Goal: Communication & Community: Answer question/provide support

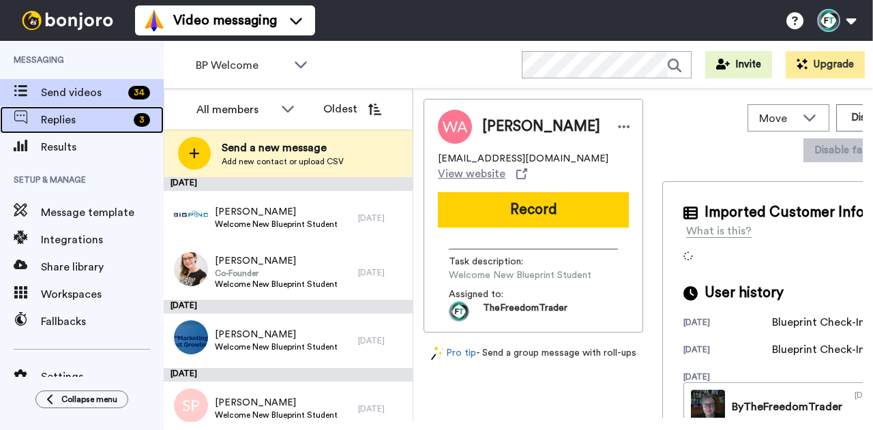
drag, startPoint x: 0, startPoint y: 0, endPoint x: 97, endPoint y: 112, distance: 147.9
click at [97, 112] on span "Replies" at bounding box center [84, 120] width 87 height 16
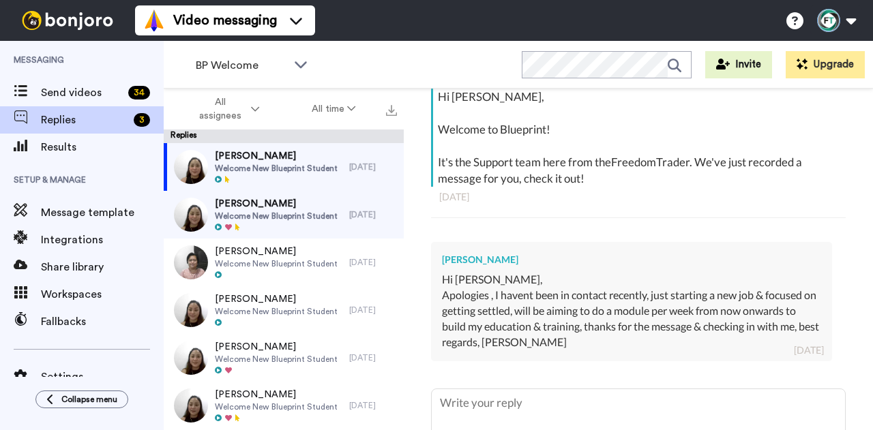
scroll to position [250, 0]
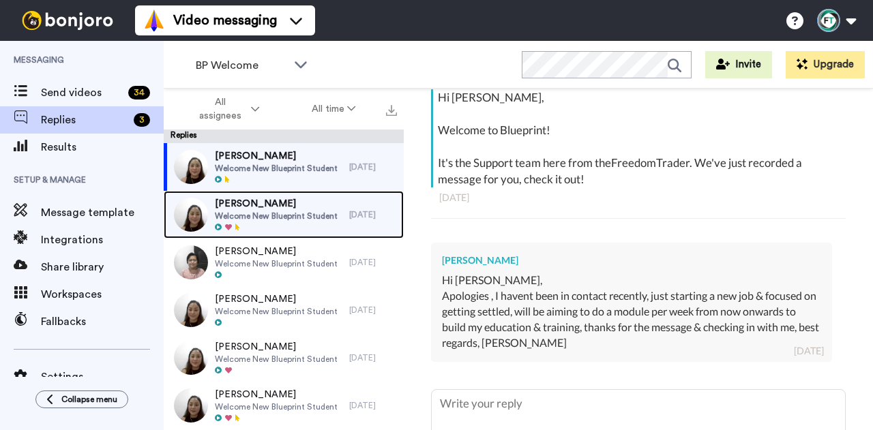
click at [299, 207] on span "[PERSON_NAME]" at bounding box center [276, 204] width 123 height 14
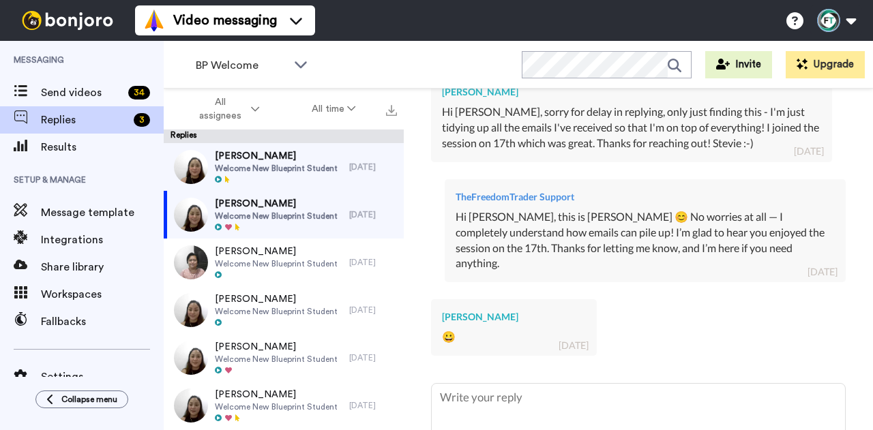
scroll to position [507, 0]
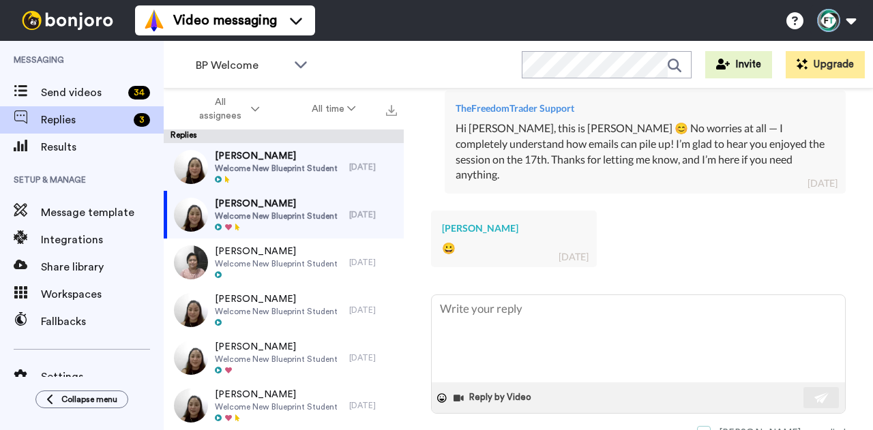
click at [710, 426] on span at bounding box center [704, 433] width 14 height 14
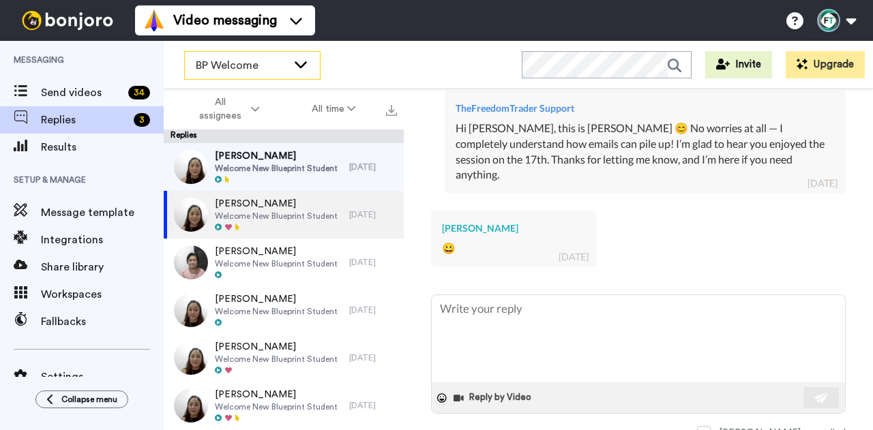
click at [241, 56] on div "BP Welcome" at bounding box center [252, 65] width 135 height 27
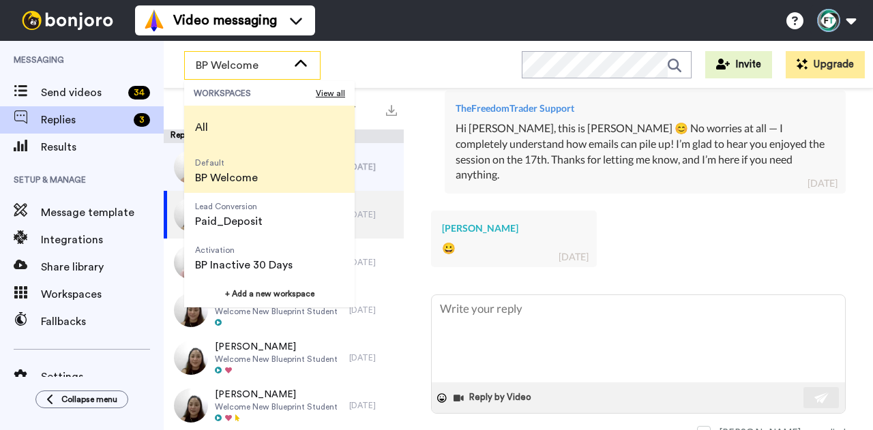
click at [232, 121] on li "All" at bounding box center [269, 128] width 170 height 44
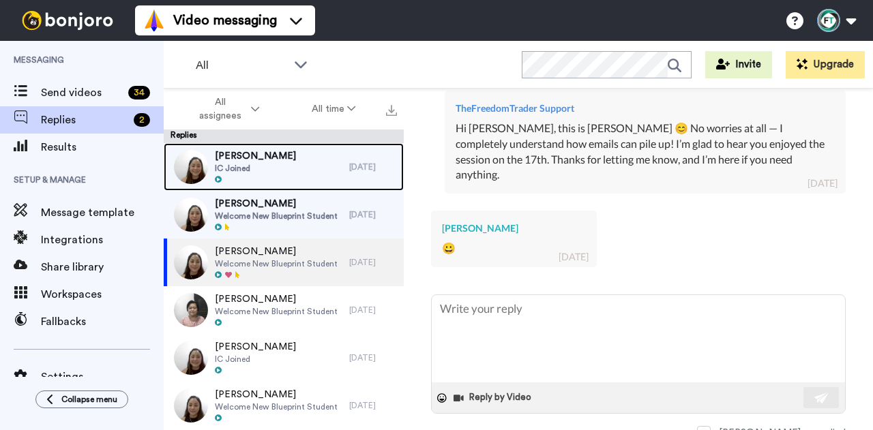
click at [274, 162] on span "[PERSON_NAME]" at bounding box center [255, 156] width 81 height 14
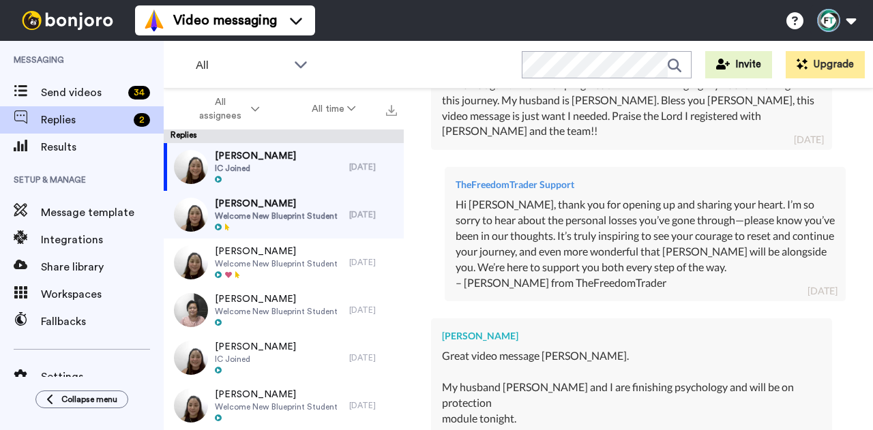
scroll to position [526, 0]
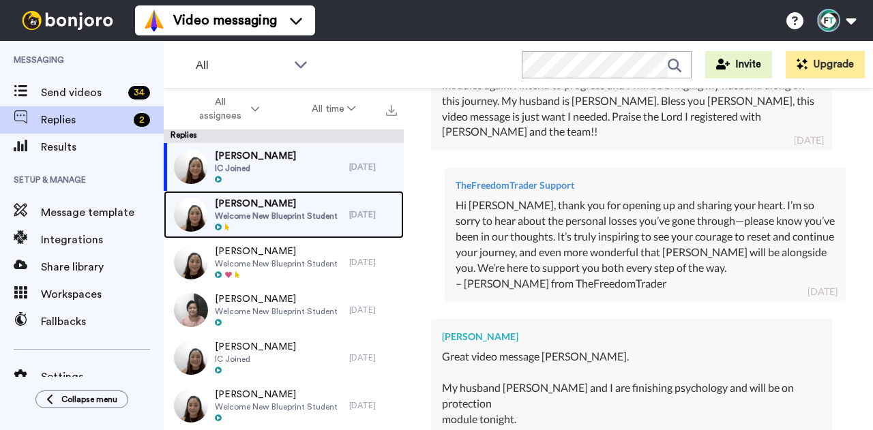
click at [293, 208] on span "[PERSON_NAME]" at bounding box center [276, 204] width 123 height 14
type textarea "x"
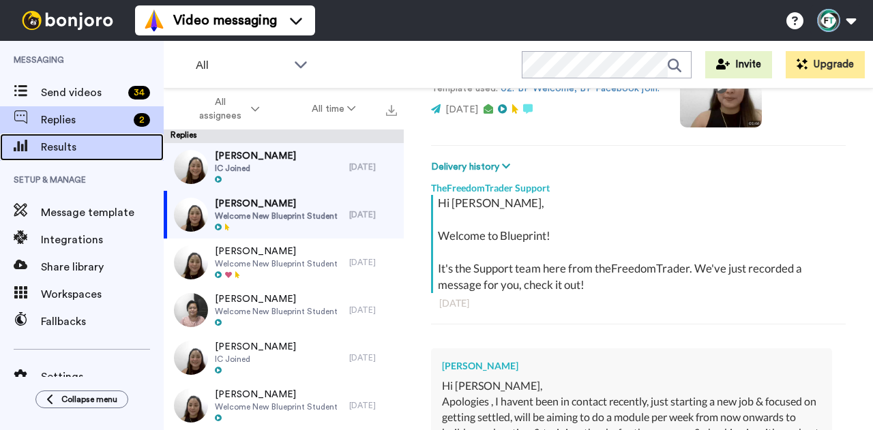
click at [85, 159] on div "Results" at bounding box center [82, 147] width 164 height 27
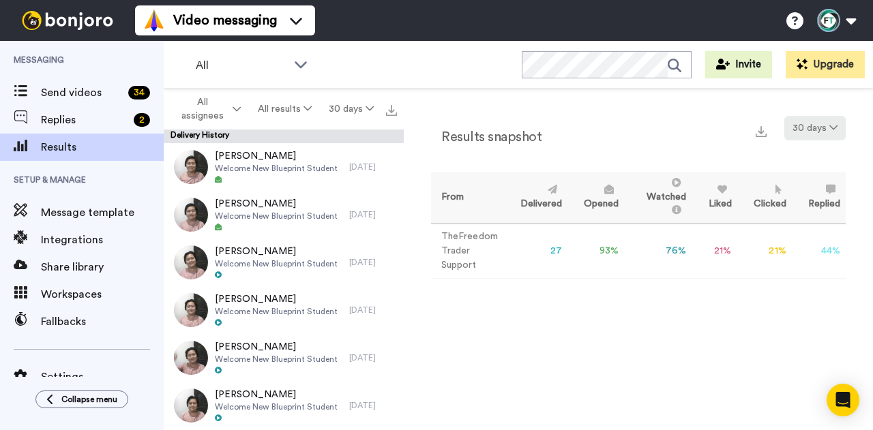
click at [822, 131] on button "30 days" at bounding box center [814, 128] width 61 height 25
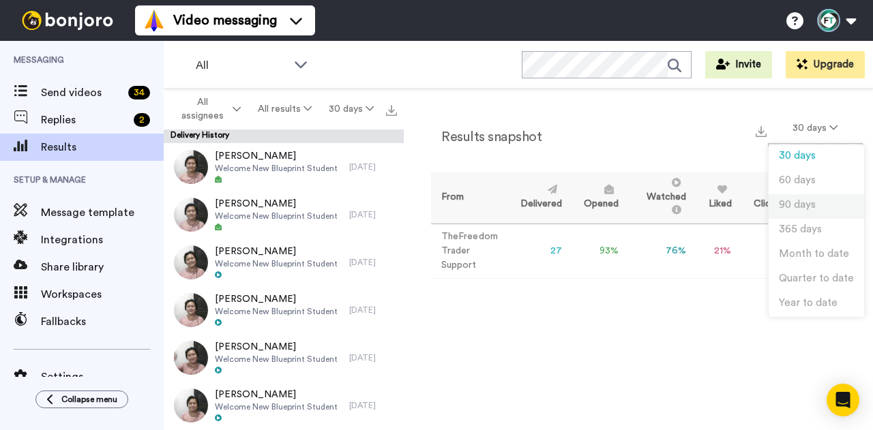
click at [808, 208] on span "90 days" at bounding box center [796, 205] width 37 height 10
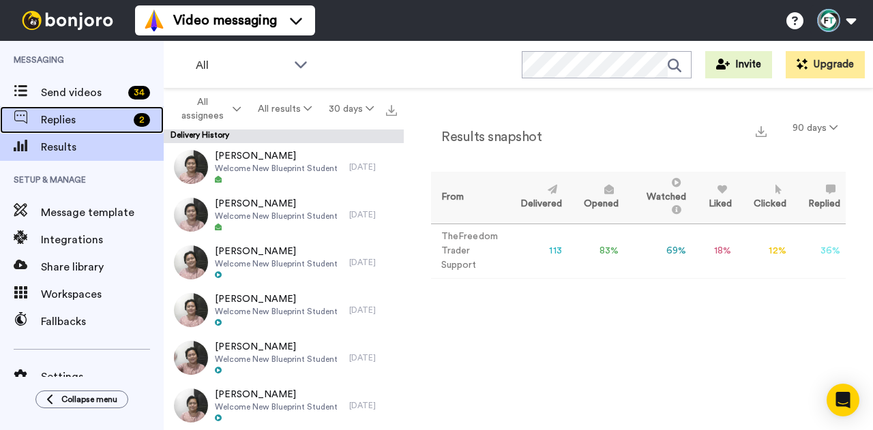
click at [89, 121] on span "Replies" at bounding box center [84, 120] width 87 height 16
